Goal: Browse casually

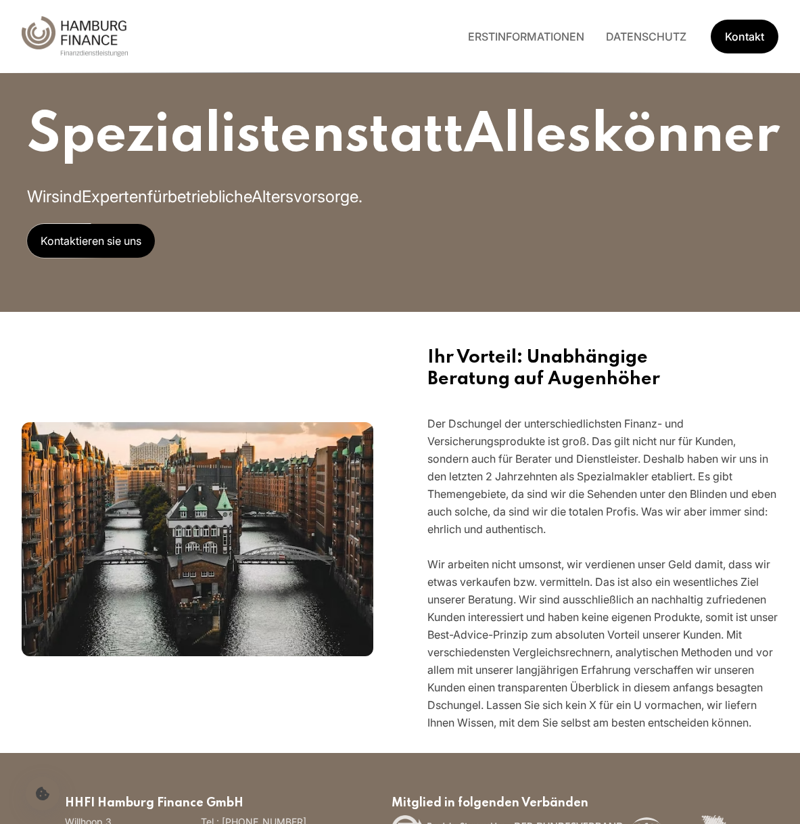
scroll to position [204, 0]
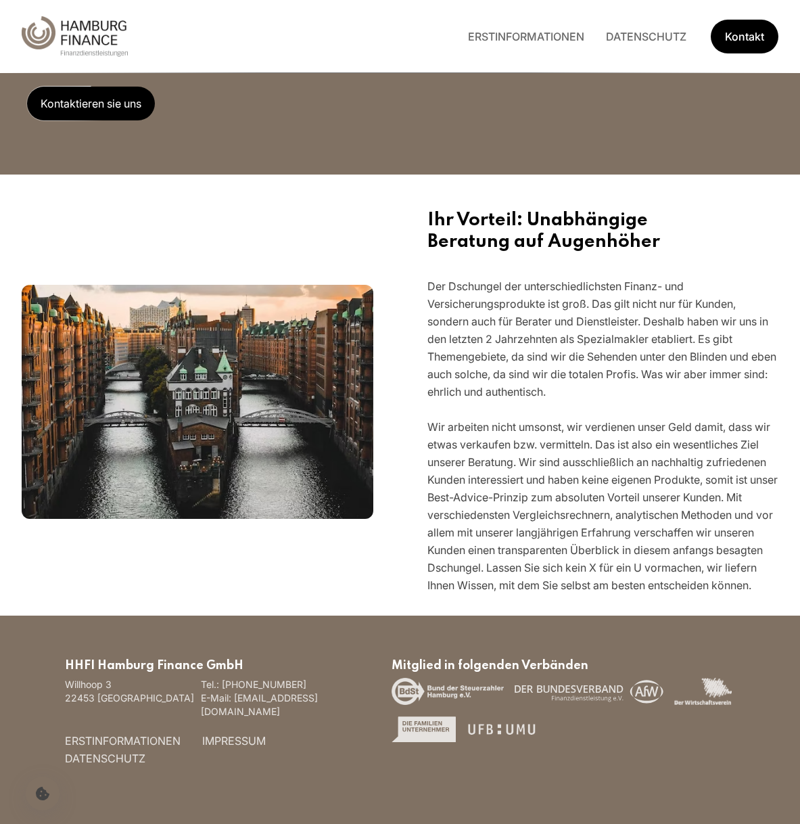
click at [265, 168] on div "Spezialisten statt Alleskönner Wir sind Experten für betriebliche Altersvorsorg…" at bounding box center [400, 19] width 800 height 312
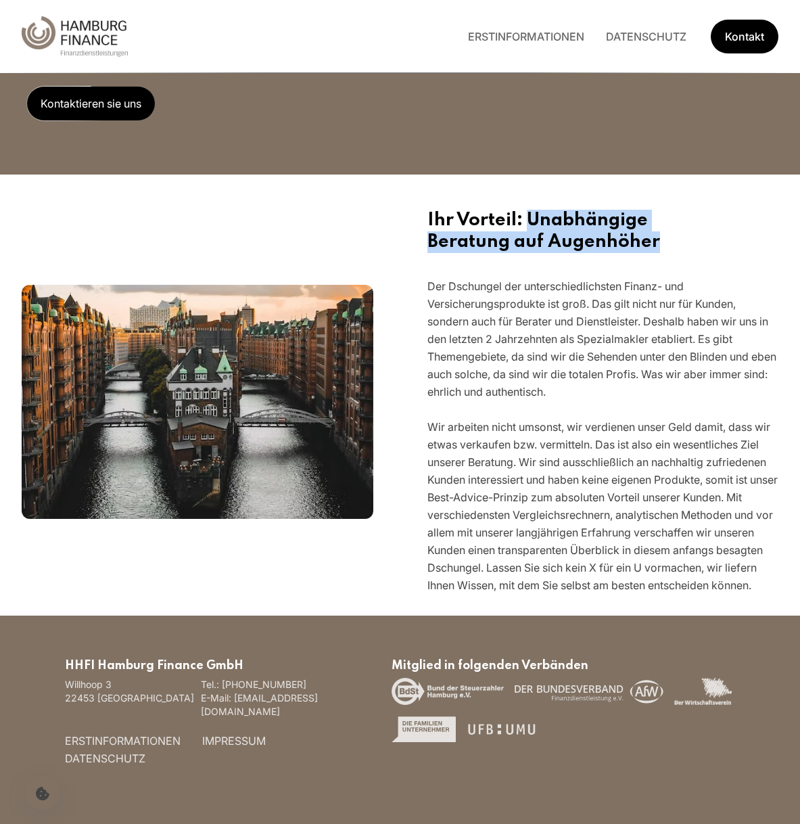
drag, startPoint x: 530, startPoint y: 219, endPoint x: 664, endPoint y: 239, distance: 136.1
click at [664, 239] on h2 "Ihr Vorteil: Unabhängige Beratung auf Augenhöher" at bounding box center [604, 231] width 352 height 43
copy h2 "Unabhängige Beratung auf Augenhöher"
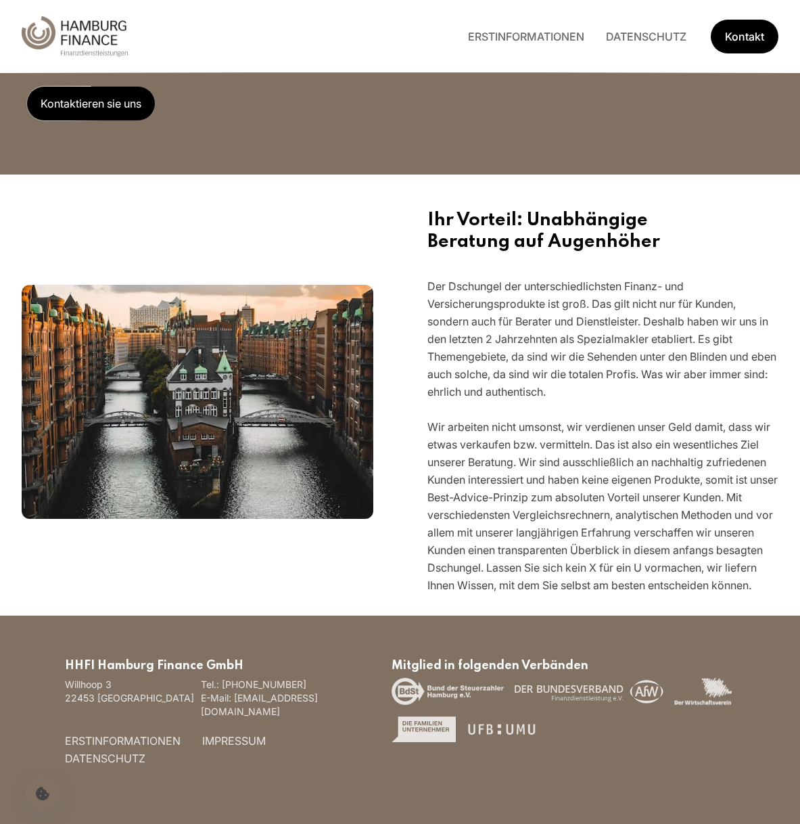
click at [488, 210] on h2 "Ihr Vorteil: Unabhängige Beratung auf Augenhöher" at bounding box center [604, 231] width 352 height 43
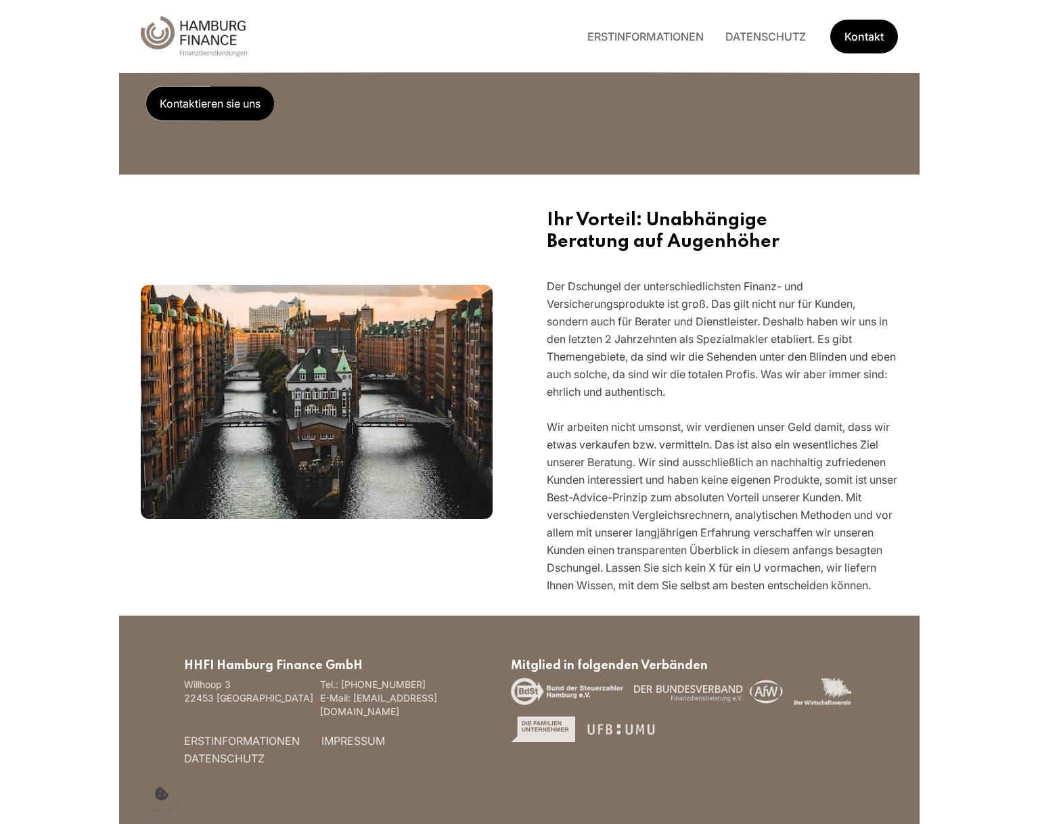
scroll to position [115, 0]
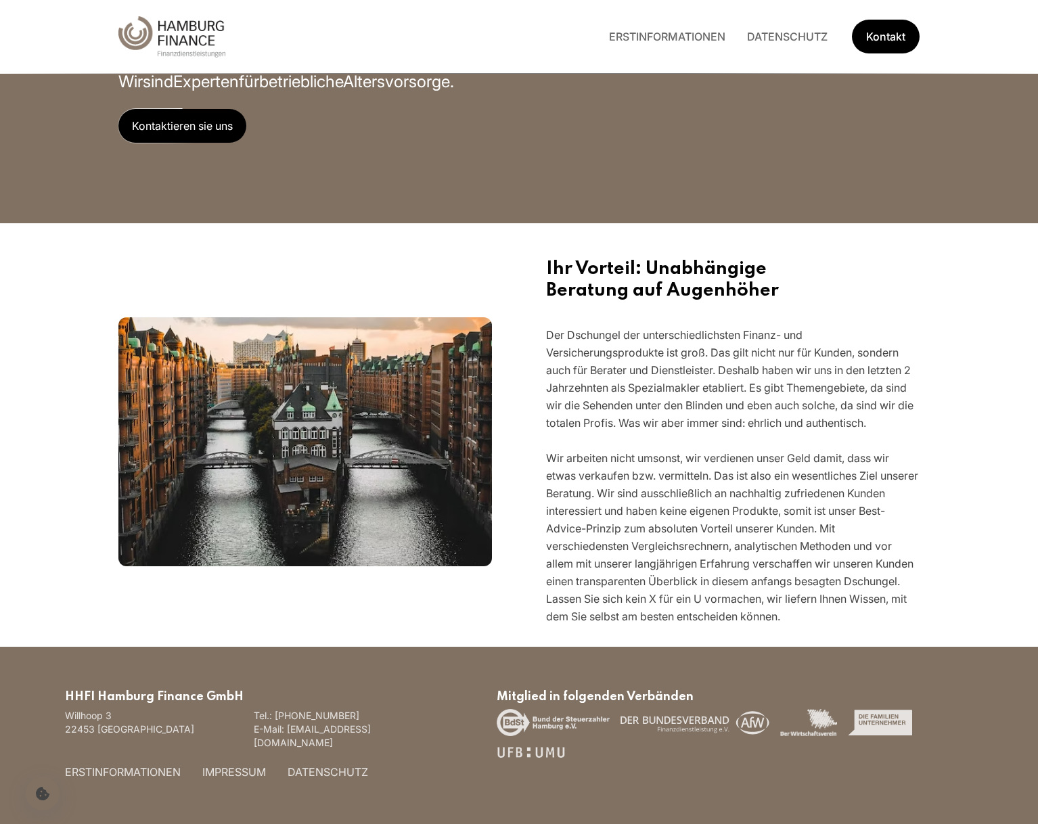
click at [601, 399] on p "Der Dschungel der unterschiedlichsten Finanz- und Versicherungsprodukte ist gro…" at bounding box center [732, 475] width 373 height 299
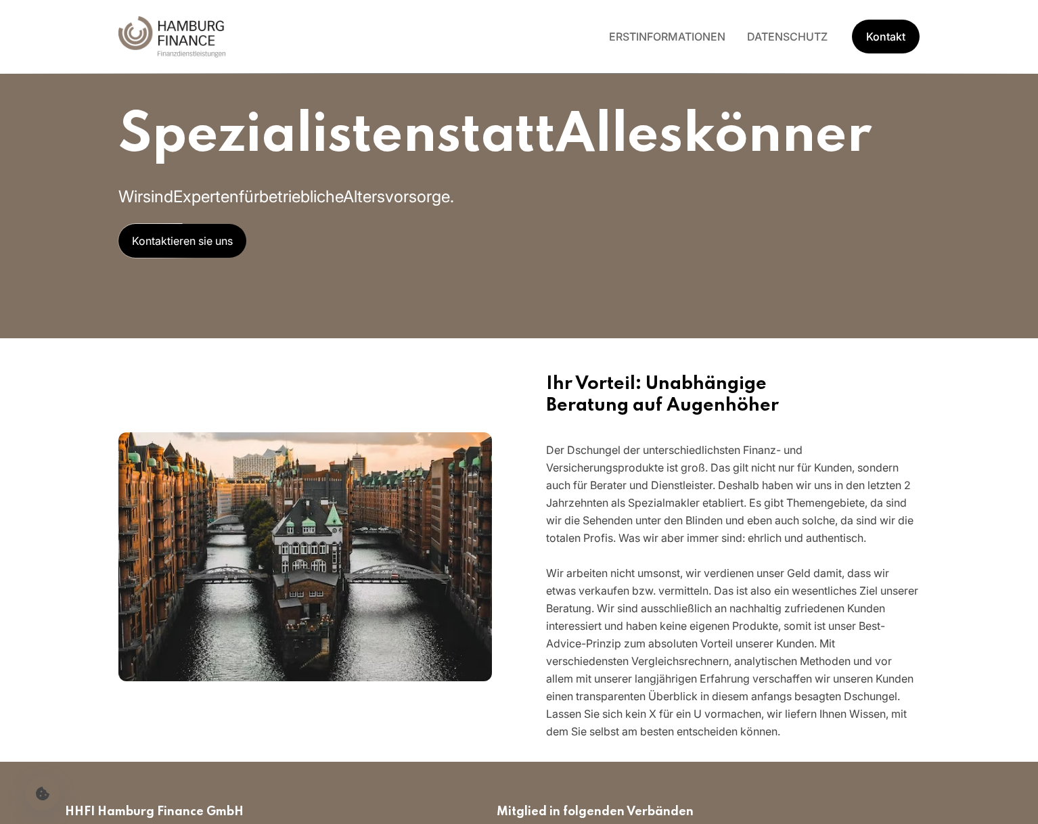
scroll to position [115, 0]
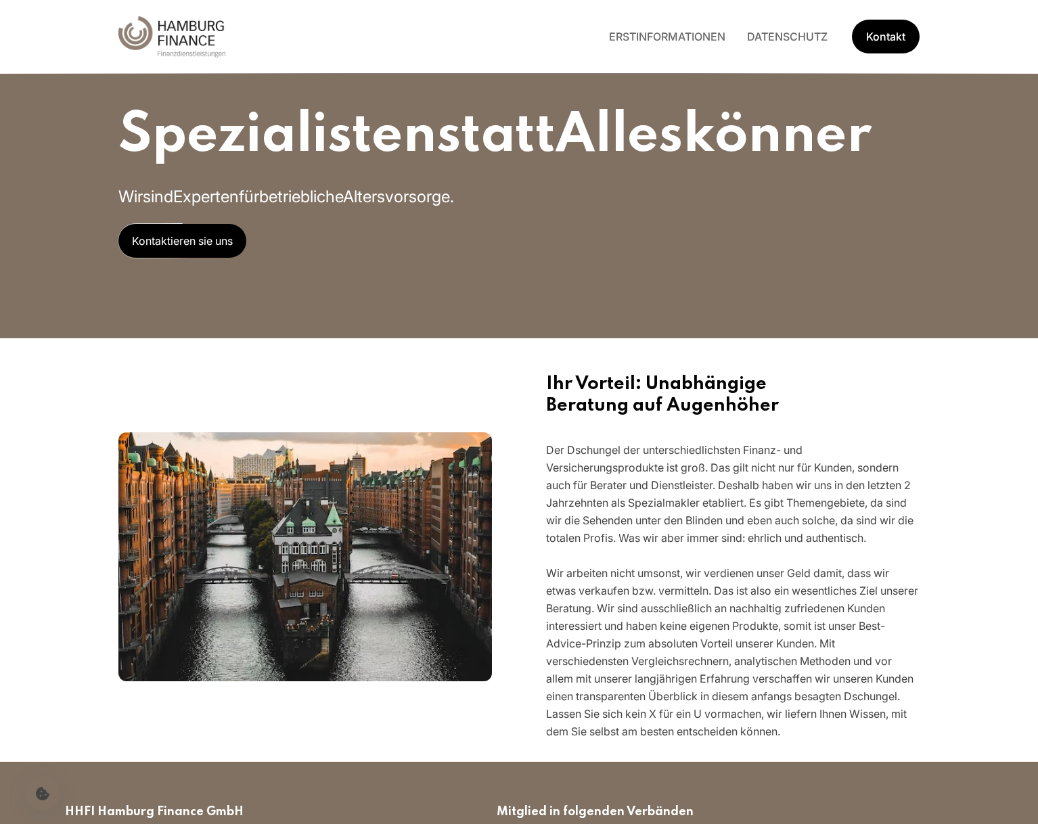
scroll to position [115, 0]
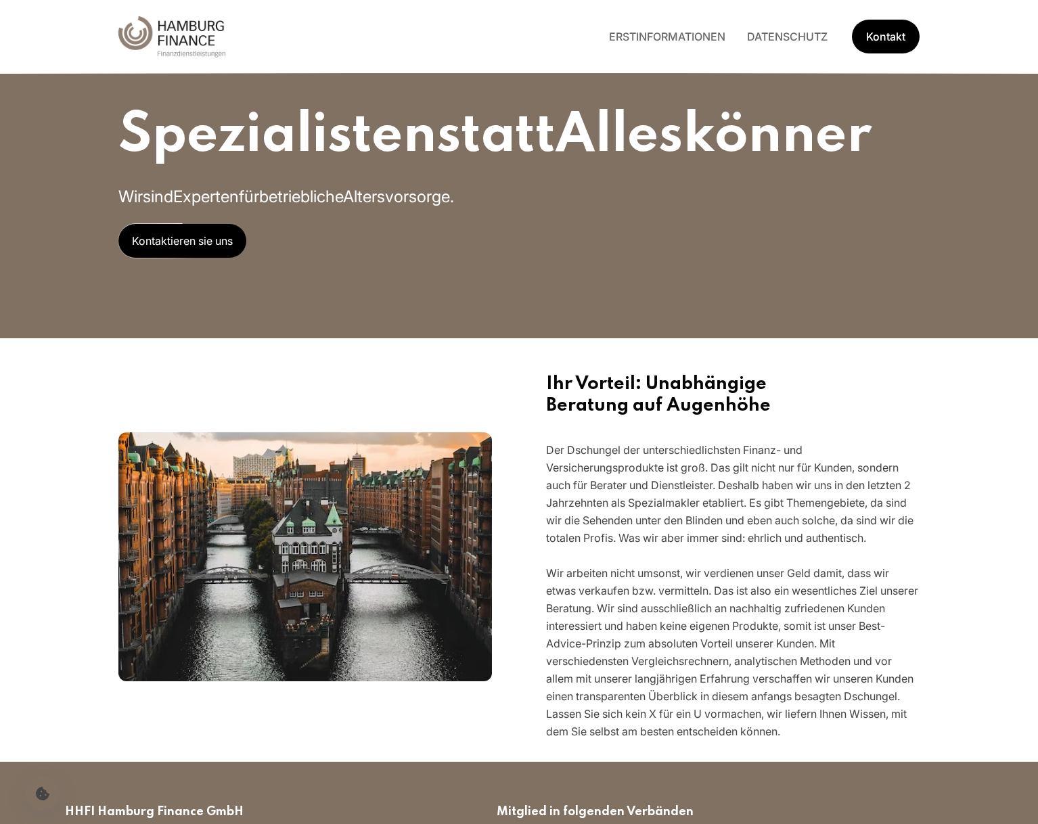
scroll to position [115, 0]
